Goal: Navigation & Orientation: Find specific page/section

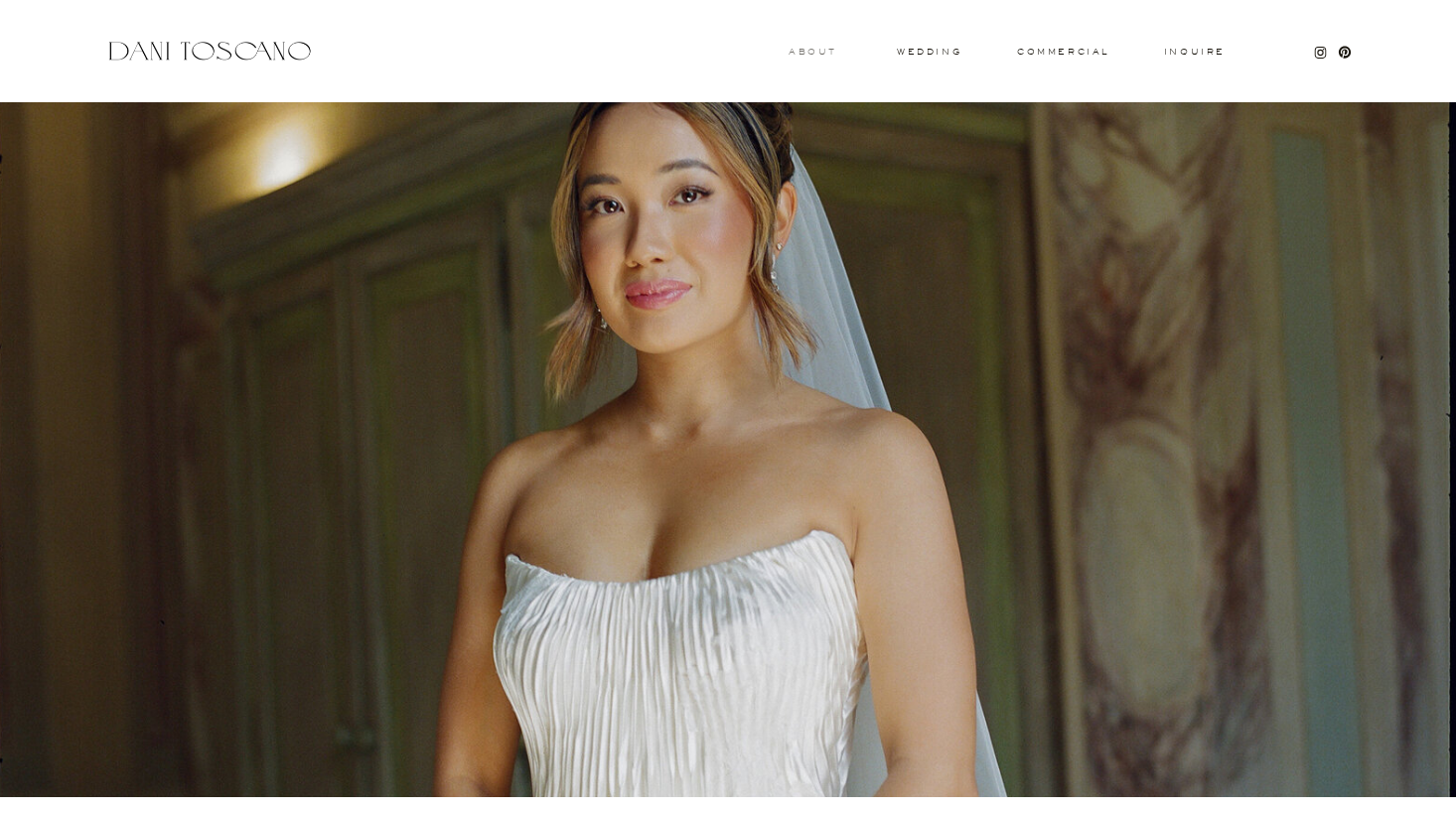
click at [802, 52] on h3 "About" at bounding box center [810, 51] width 44 height 7
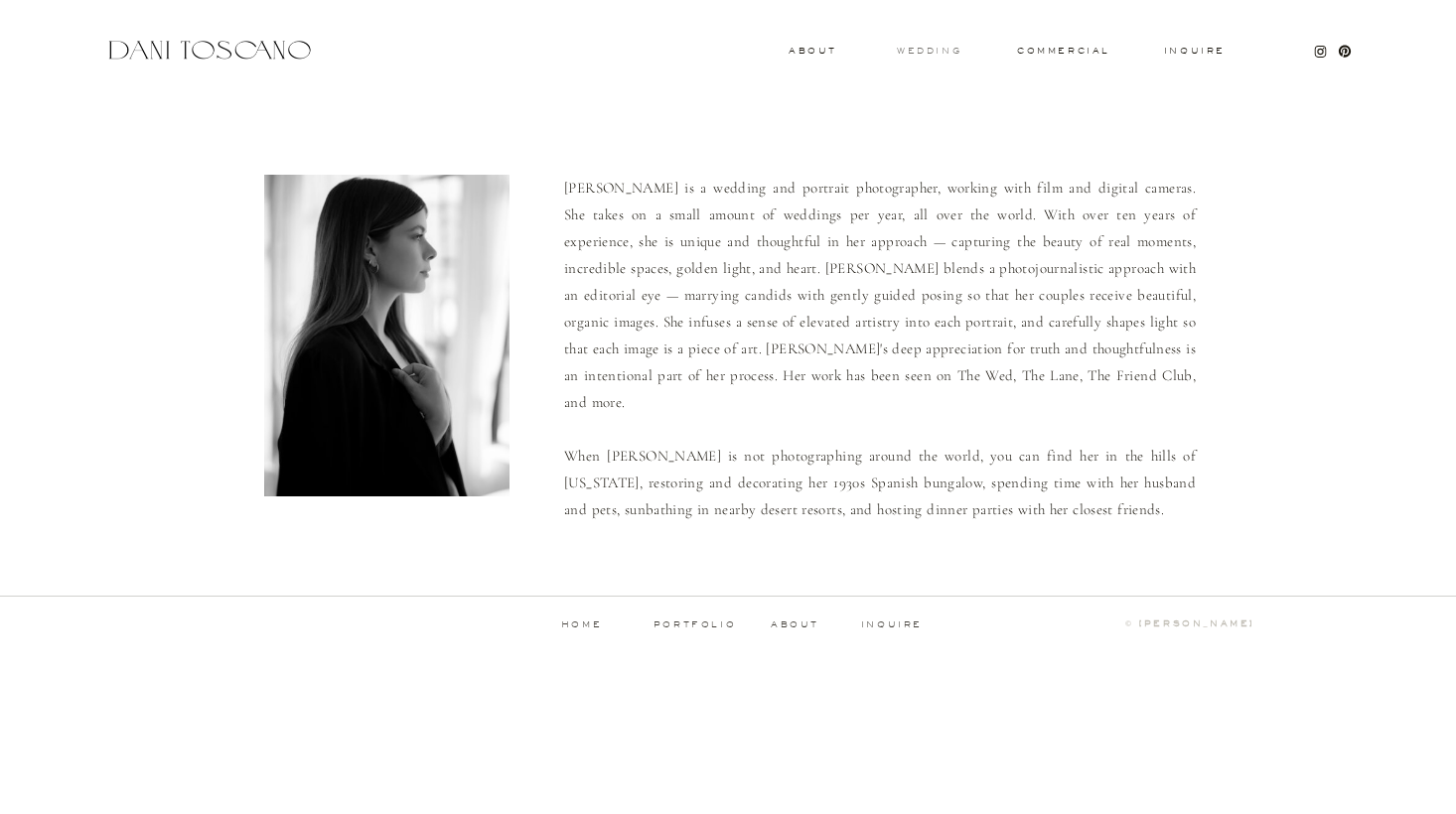
click at [910, 48] on h3 "wedding" at bounding box center [929, 50] width 65 height 7
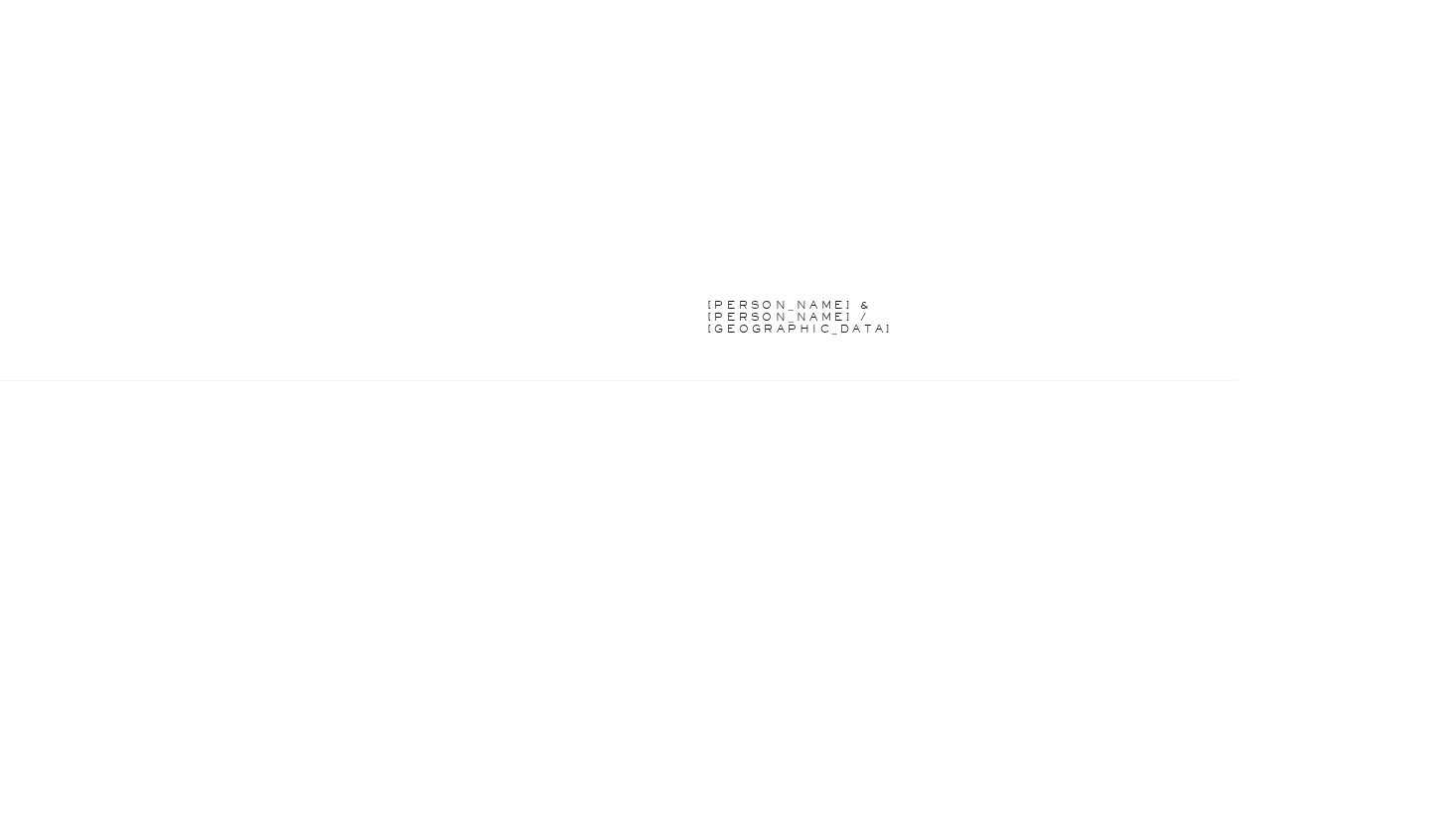
scroll to position [2616, 0]
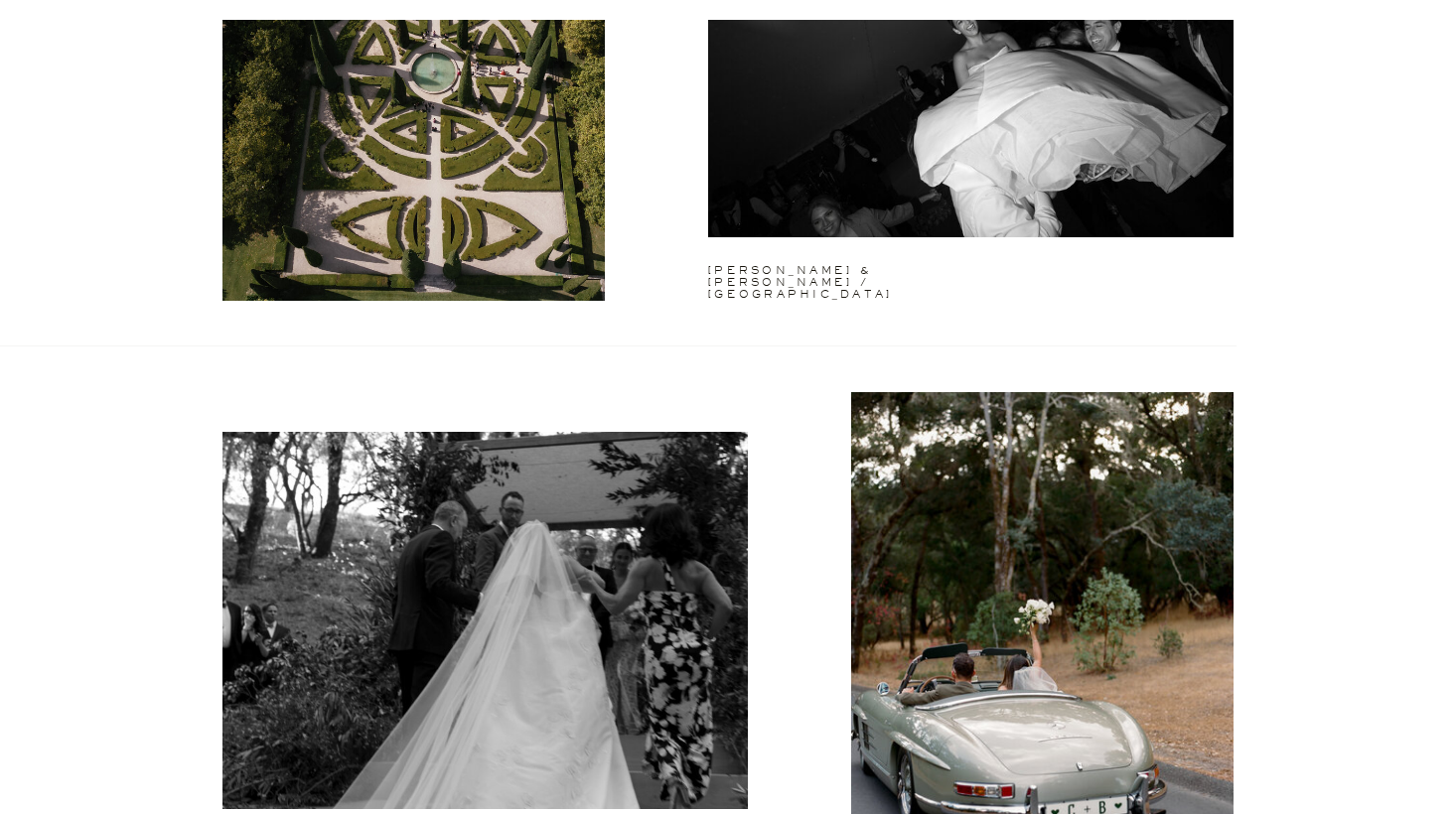
click at [1283, 310] on div "Inquire commercial wedding About [PERSON_NAME] & [PERSON_NAME] / tuscany [PERSO…" at bounding box center [728, 332] width 1456 height 5897
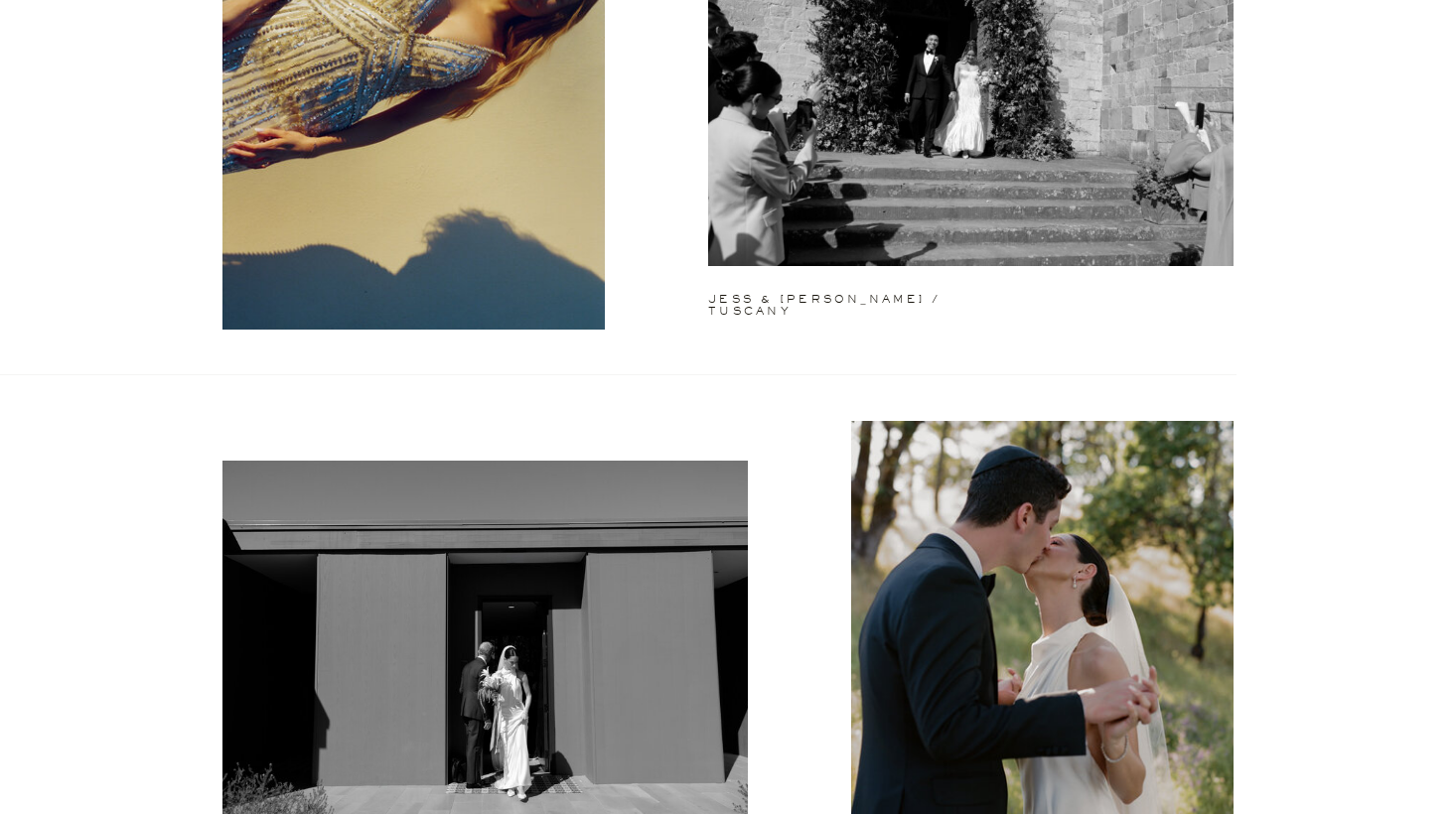
scroll to position [0, 0]
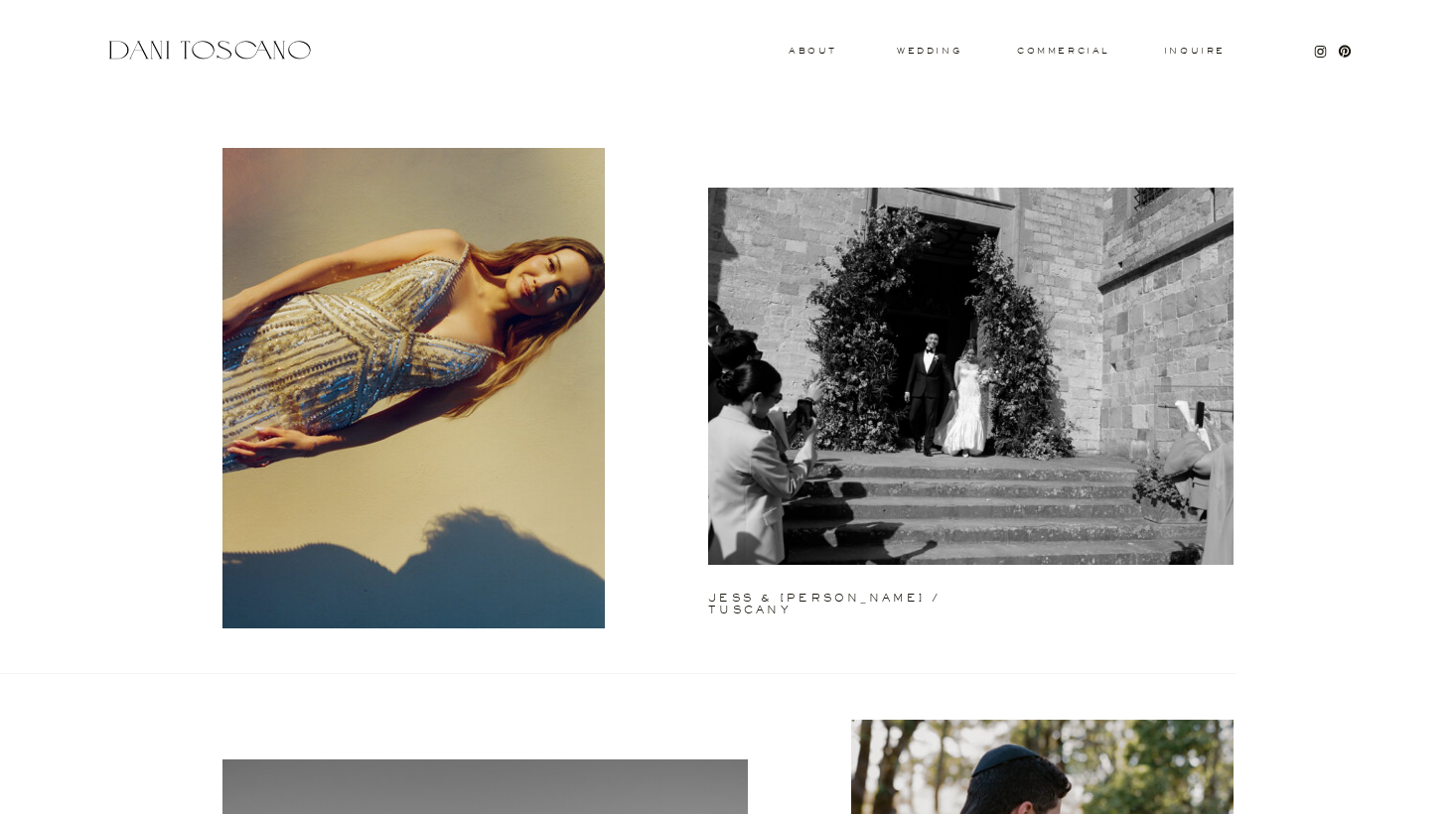
click at [215, 54] on div at bounding box center [210, 50] width 211 height 27
